Goal: Check status

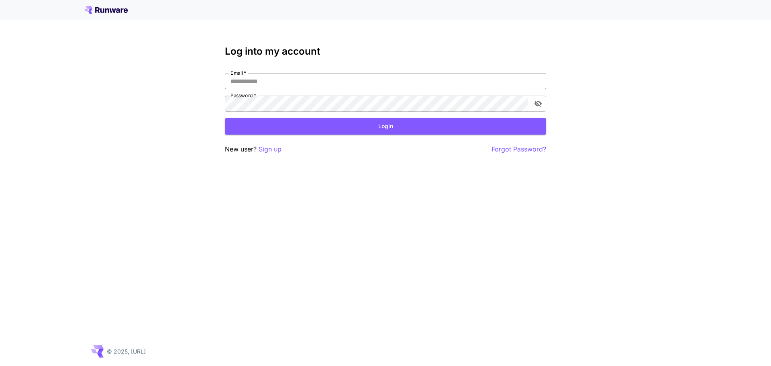
click at [274, 77] on input "Email   *" at bounding box center [385, 81] width 321 height 16
type input "**********"
click button "Login" at bounding box center [385, 126] width 321 height 16
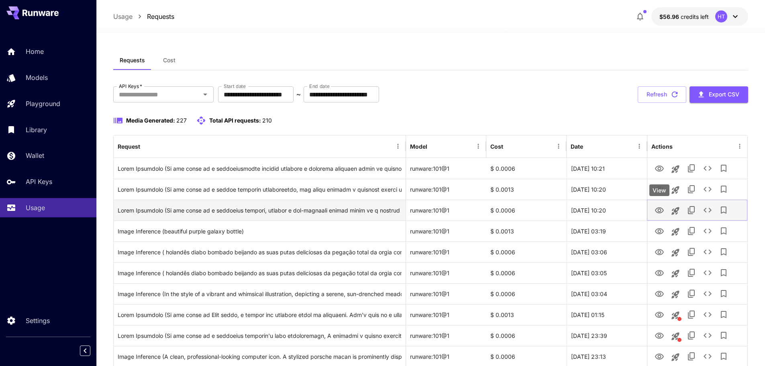
click at [658, 210] on icon "View" at bounding box center [659, 210] width 9 height 6
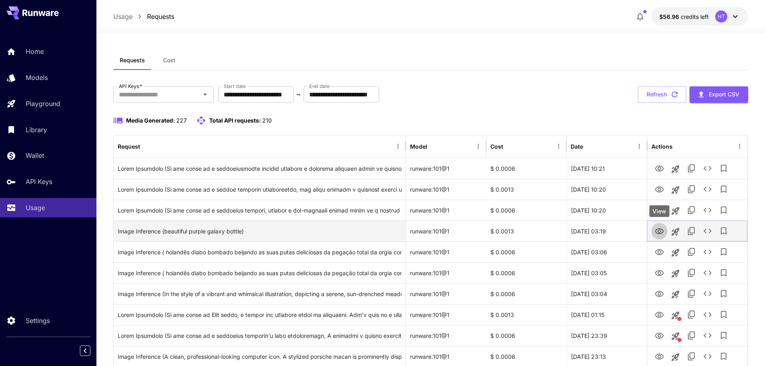
click at [660, 228] on icon "View" at bounding box center [659, 231] width 10 height 10
click at [687, 232] on icon "See details" at bounding box center [707, 231] width 10 height 10
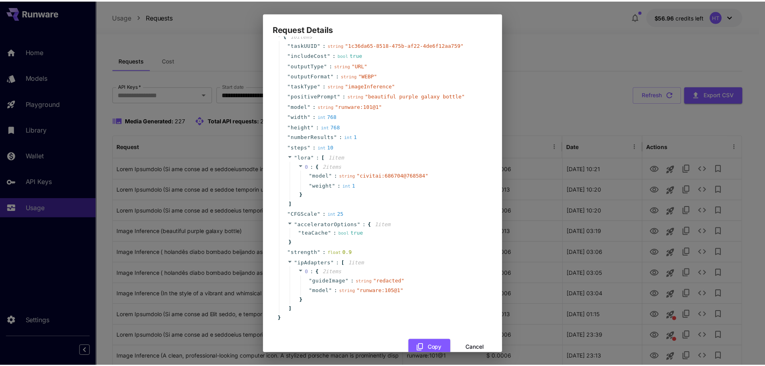
scroll to position [36, 0]
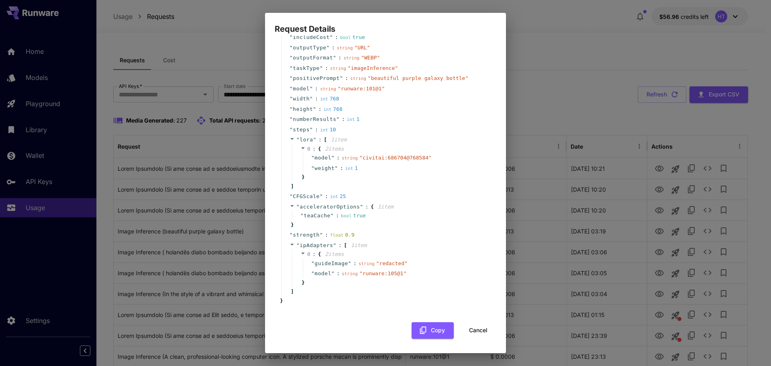
click at [190, 260] on div "Request Details { 16 item s " taskUUID " : string " 1c36da65-8518-475b-af22-4de…" at bounding box center [385, 183] width 771 height 366
click at [473, 329] on button "Cancel" at bounding box center [478, 330] width 36 height 16
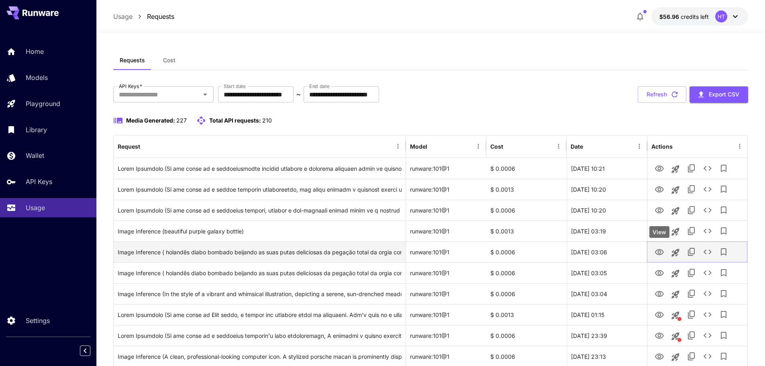
click at [661, 253] on icon "View" at bounding box center [659, 252] width 10 height 10
